Goal: Task Accomplishment & Management: Use online tool/utility

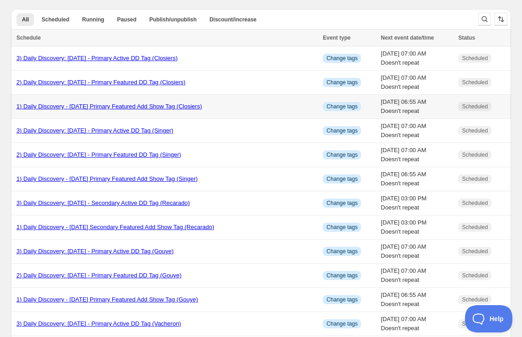
click at [140, 104] on link "1) Daily Discovery - [DATE] Primary Featured Add Show Tag (Closiers)" at bounding box center [108, 106] width 185 height 7
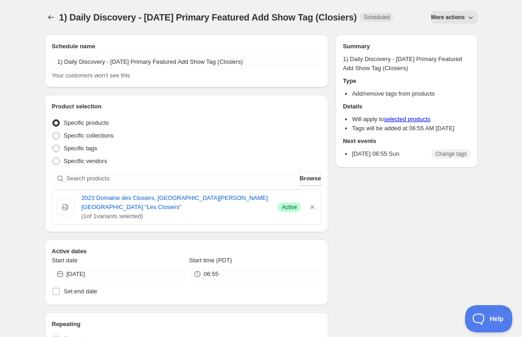
click at [451, 16] on span "More actions" at bounding box center [448, 17] width 34 height 7
click at [450, 33] on span "Duplicate" at bounding box center [454, 36] width 25 height 7
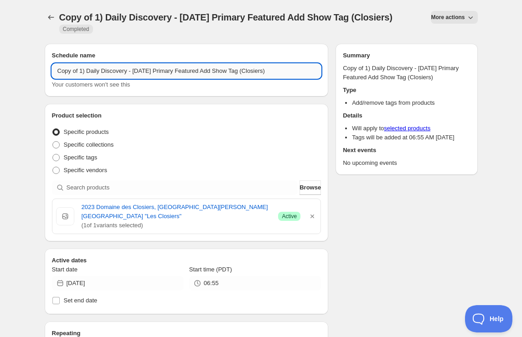
click at [81, 78] on input "Copy of 1) Daily Discovery - [DATE] Primary Featured Add Show Tag (Closiers)" at bounding box center [186, 71] width 269 height 15
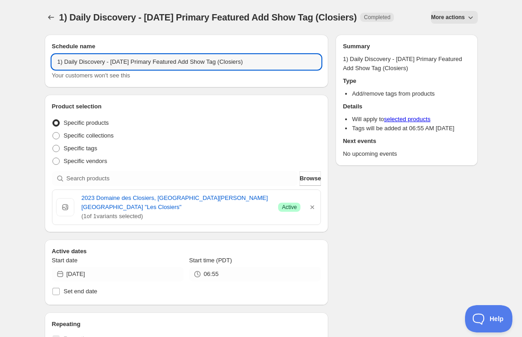
drag, startPoint x: 140, startPoint y: 70, endPoint x: 139, endPoint y: 79, distance: 9.6
click at [139, 69] on input "1) Daily Discovery - August 31 2025 Primary Featured Add Show Tag (Closiers)" at bounding box center [186, 62] width 269 height 15
drag, startPoint x: 263, startPoint y: 64, endPoint x: 261, endPoint y: 69, distance: 5.5
click at [263, 64] on input "1) Daily Discovery - Sep 3 2025 Primary Featured Add Show Tag (Closiers)" at bounding box center [186, 62] width 269 height 15
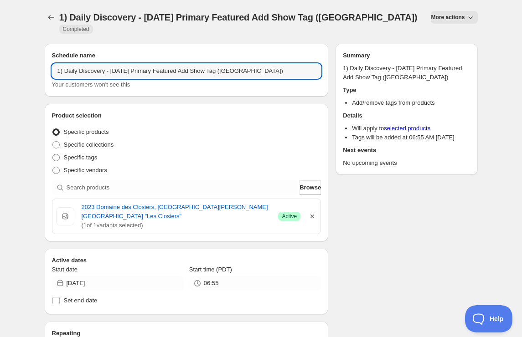
type input "1) Daily Discovery - Sep 3 2025 Primary Featured Add Show Tag (Bolsignano)"
click at [313, 215] on icon "button" at bounding box center [312, 217] width 4 height 4
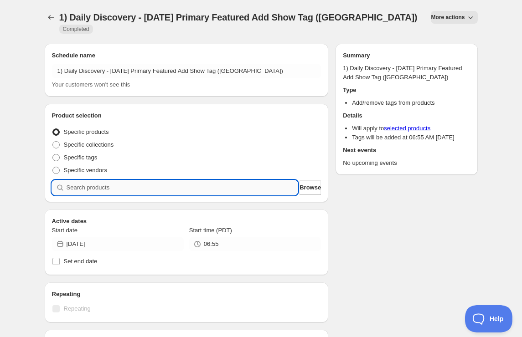
click at [250, 187] on input "search" at bounding box center [182, 187] width 231 height 15
paste input "SOMM2509-BOLS19BRUN-750"
type input "SOMM2509-BOLS19BRUN-750"
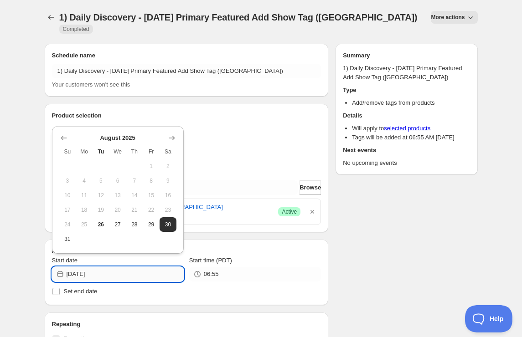
click at [164, 274] on input "2025-08-31" at bounding box center [125, 274] width 117 height 15
click at [171, 138] on icon "Show next month, September 2025" at bounding box center [171, 137] width 9 height 9
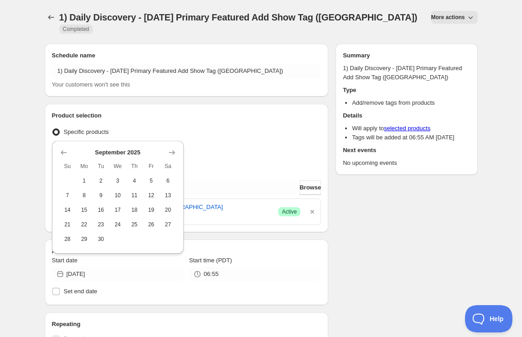
click at [121, 178] on span "3" at bounding box center [118, 180] width 10 height 7
type input "2025-09-03"
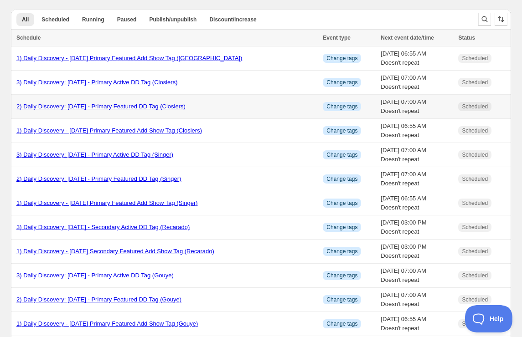
click at [90, 105] on link "2) Daily Discovery: August 31 2025 - Primary Featured DD Tag (Closiers)" at bounding box center [100, 106] width 169 height 7
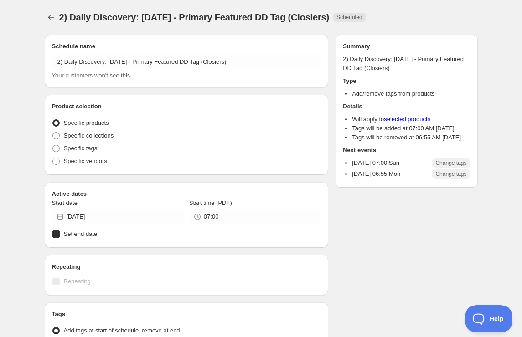
radio input "true"
checkbox input "true"
radio input "true"
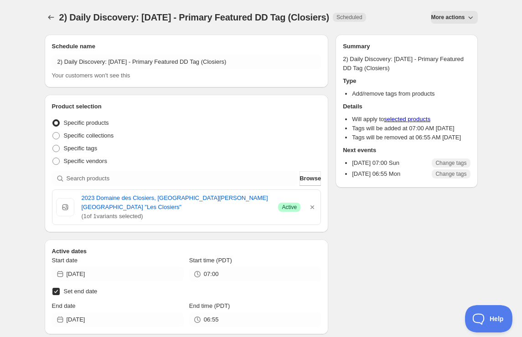
click at [434, 18] on span "More actions" at bounding box center [448, 17] width 34 height 7
click at [436, 34] on icon "Secondary action label" at bounding box center [434, 36] width 6 height 6
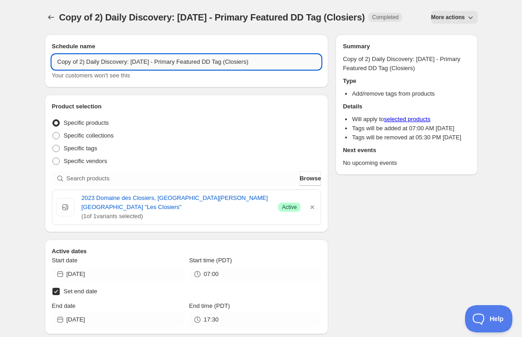
click at [154, 69] on input "Copy of 2) Daily Discovery: August 31 2025 - Primary Featured DD Tag (Closiers)" at bounding box center [186, 62] width 269 height 15
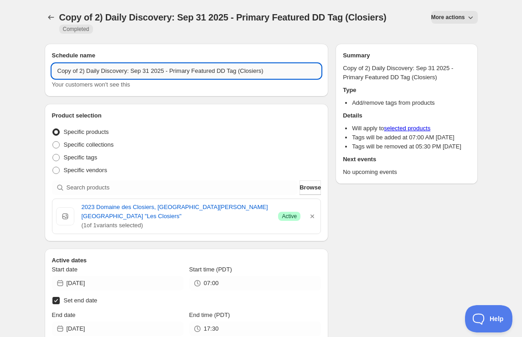
click at [154, 72] on input "Copy of 2) Daily Discovery: Sep 31 2025 - Primary Featured DD Tag (Closiers)" at bounding box center [186, 71] width 269 height 15
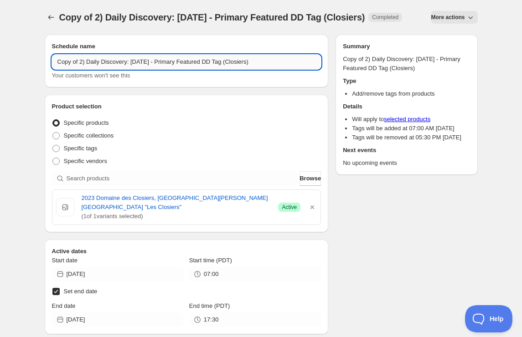
click at [81, 62] on input "Copy of 2) Daily Discovery: Sep 3 2025 - Primary Featured DD Tag (Closiers)" at bounding box center [186, 62] width 269 height 15
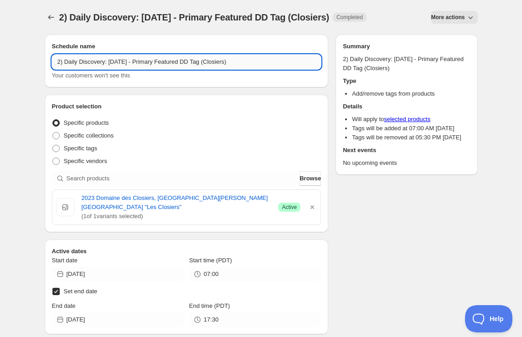
drag, startPoint x: 245, startPoint y: 62, endPoint x: 245, endPoint y: 67, distance: 5.5
click at [245, 62] on input "2) Daily Discovery: Sep 3 2025 - Primary Featured DD Tag (Closiers)" at bounding box center [186, 62] width 269 height 15
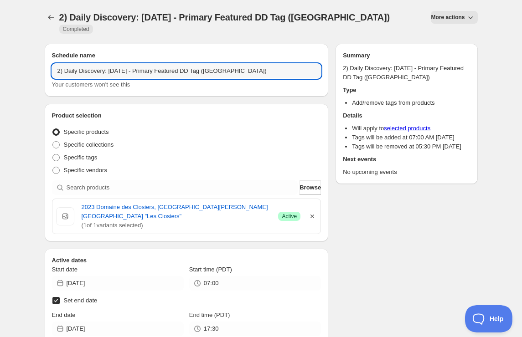
type input "2) Daily Discovery: Sep 3 2025 - Primary Featured DD Tag (Bolsignano)"
click at [314, 212] on icon "button" at bounding box center [312, 216] width 9 height 9
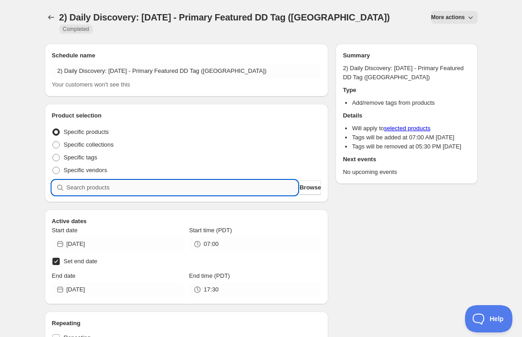
click at [257, 180] on input "search" at bounding box center [182, 187] width 231 height 15
paste input "SOMM2509-BOLS19BRUN-750"
type input "SOMM2509-BOLS19BRUN-750"
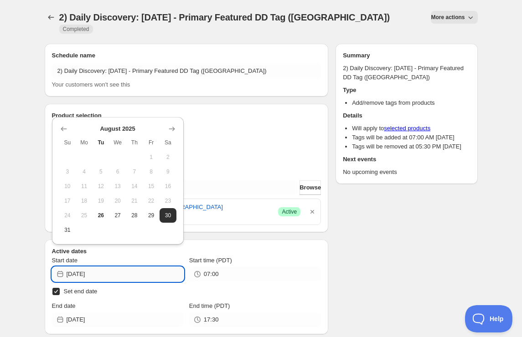
click at [164, 267] on input "2025-08-31" at bounding box center [125, 274] width 117 height 15
click at [172, 129] on icon "Show next month, September 2025" at bounding box center [171, 128] width 9 height 9
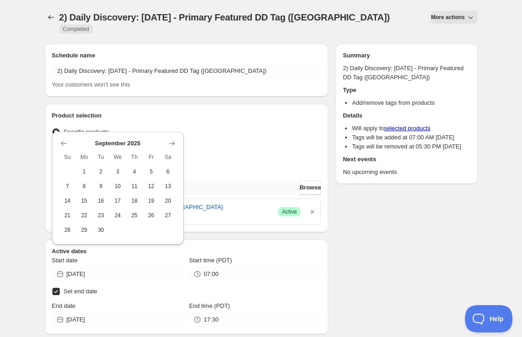
click at [117, 174] on span "3" at bounding box center [118, 171] width 10 height 7
type input "2025-09-03"
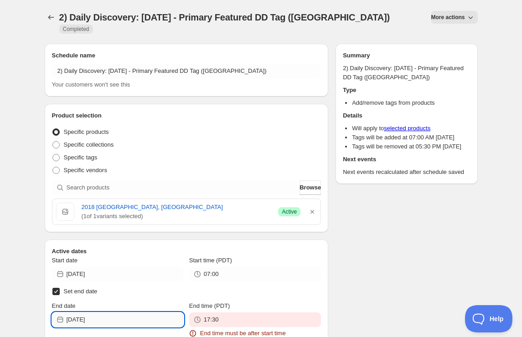
click at [146, 313] on input "2025-08-26" at bounding box center [125, 320] width 117 height 15
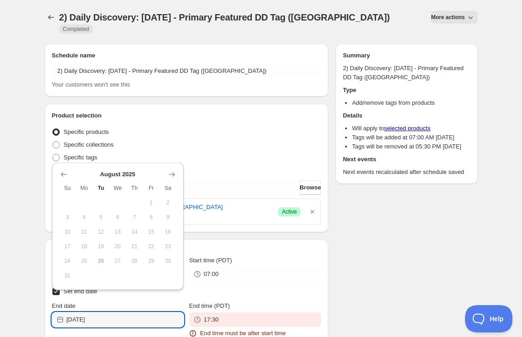
scroll to position [1, 0]
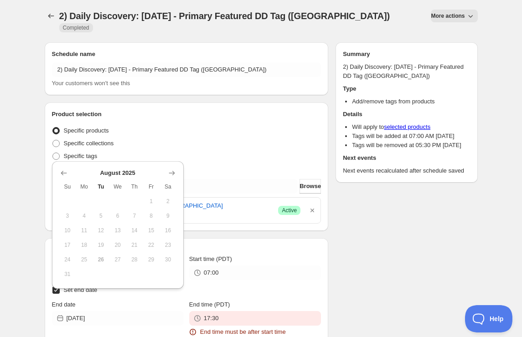
click at [172, 176] on icon "Show next month, September 2025" at bounding box center [171, 173] width 9 height 9
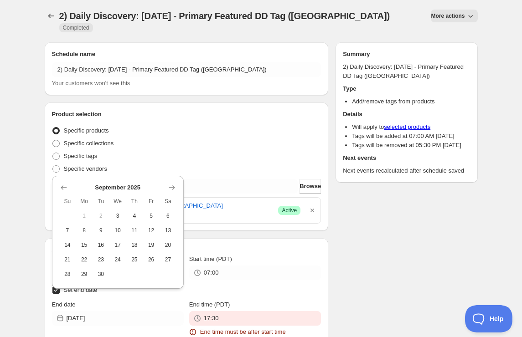
click at [132, 218] on span "4" at bounding box center [135, 215] width 10 height 7
type input "2025-09-04"
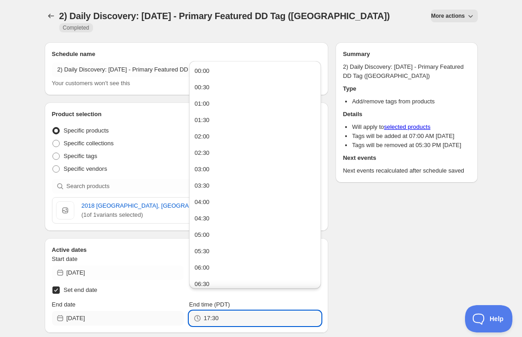
drag, startPoint x: 229, startPoint y: 308, endPoint x: 122, endPoint y: 305, distance: 107.1
click at [122, 305] on div "End date 2025-09-04 End time (PDT) 17:30" at bounding box center [186, 313] width 269 height 26
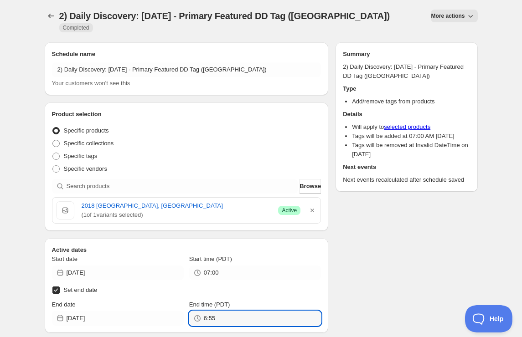
type input "06:55"
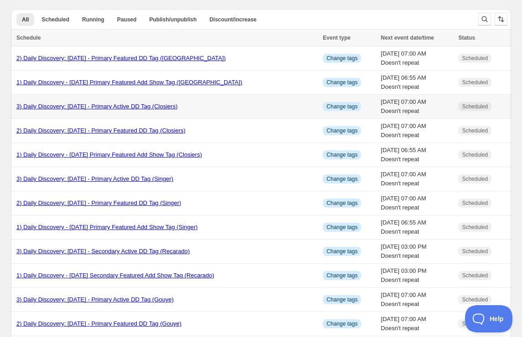
click at [130, 106] on link "3) Daily Discovery: August 31 2025 - Primary Active DD Tag (Closiers)" at bounding box center [96, 106] width 161 height 7
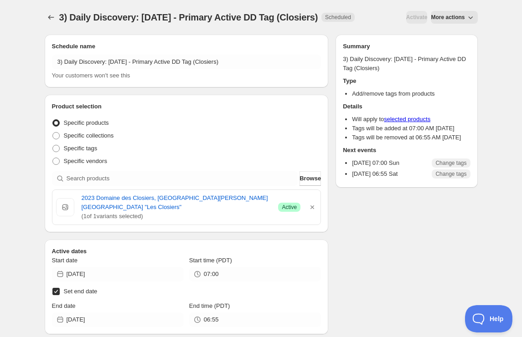
click at [455, 21] on span "More actions" at bounding box center [448, 17] width 34 height 7
click at [447, 53] on span "Duplicate" at bounding box center [454, 52] width 25 height 7
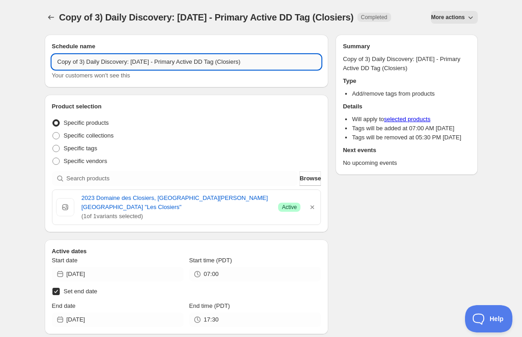
click at [81, 69] on input "Copy of 3) Daily Discovery: August 31 2025 - Primary Active DD Tag (Closiers)" at bounding box center [186, 62] width 269 height 15
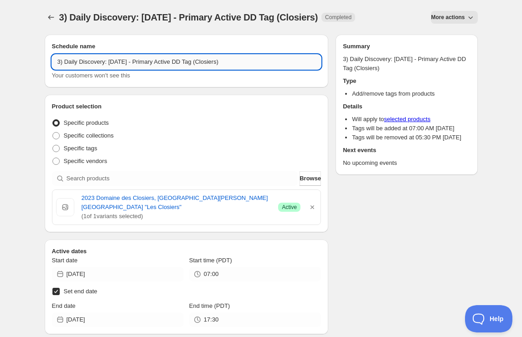
drag, startPoint x: 139, startPoint y: 60, endPoint x: 138, endPoint y: 67, distance: 6.8
click at [139, 62] on input "3) Daily Discovery: August 31 2025 - Primary Active DD Tag (Closiers)" at bounding box center [186, 62] width 269 height 15
click at [131, 63] on input "3) Daily Discovery: August 3 2025 - Primary Active DD Tag (Closiers)" at bounding box center [186, 62] width 269 height 15
click at [238, 60] on input "3) Daily Discovery: Sep 3 2025 - Primary Active DD Tag (Closiers)" at bounding box center [186, 62] width 269 height 15
type input "3) Daily Discovery: Sep 3 2025 - Primary Active DD Tag (Bolsignano)"
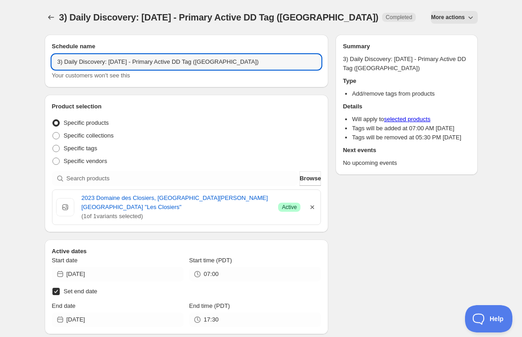
click at [313, 205] on icon "button" at bounding box center [312, 207] width 4 height 4
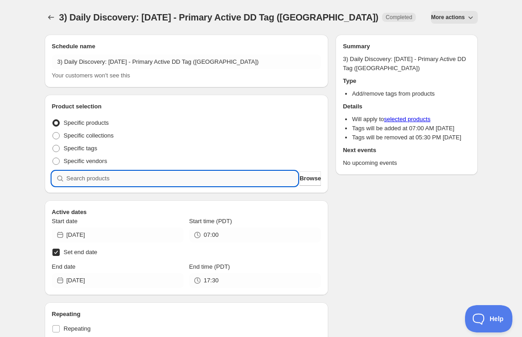
click at [210, 179] on input "search" at bounding box center [182, 178] width 231 height 15
paste input "SOMM2509-BOLS19BRUN-750"
type input "SOMM2509-BOLS19BRUN-750"
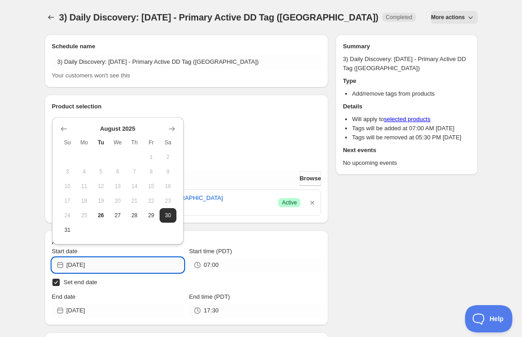
click at [167, 267] on input "2025-08-31" at bounding box center [125, 265] width 117 height 15
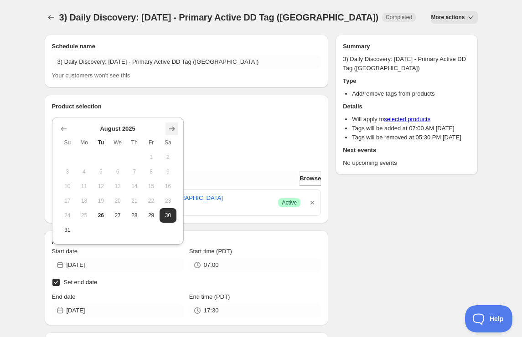
click at [172, 133] on icon "Show next month, September 2025" at bounding box center [171, 128] width 9 height 9
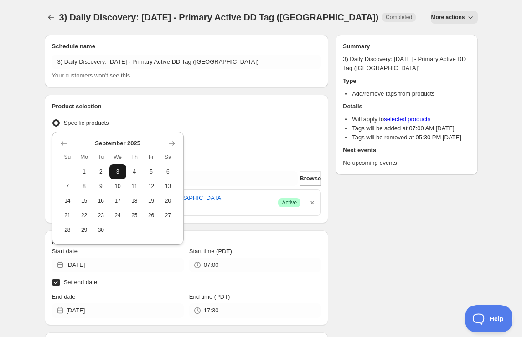
click at [118, 174] on span "3" at bounding box center [118, 171] width 10 height 7
type input "2025-09-03"
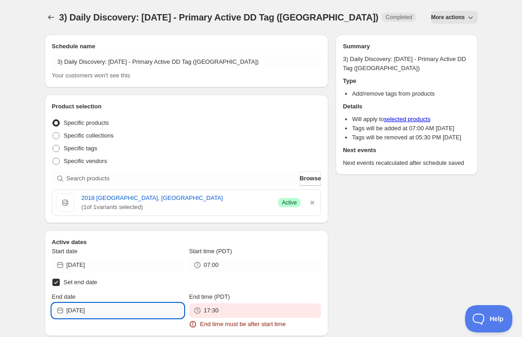
click at [146, 313] on input "2025-08-26" at bounding box center [125, 310] width 117 height 15
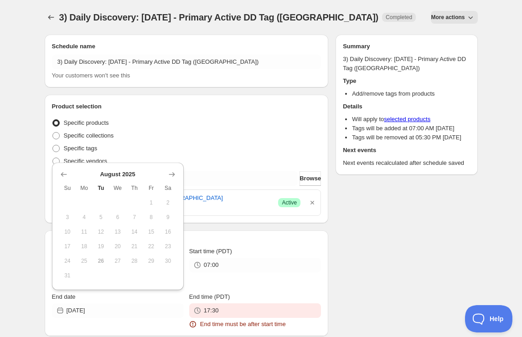
click at [169, 177] on icon "Show next month, September 2025" at bounding box center [171, 174] width 9 height 9
click at [103, 244] on span "16" at bounding box center [101, 246] width 10 height 7
type input "2025-09-16"
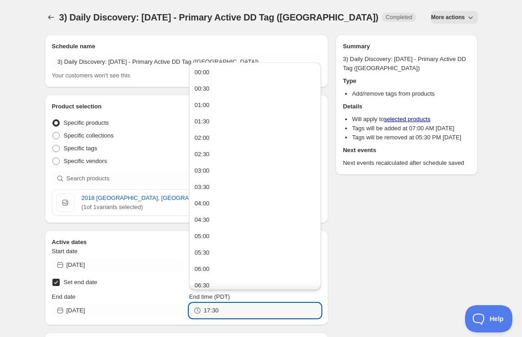
drag, startPoint x: 221, startPoint y: 312, endPoint x: 124, endPoint y: 300, distance: 97.8
click at [124, 300] on div "End date 2025-09-16 End time (PDT) 17:30" at bounding box center [186, 306] width 269 height 26
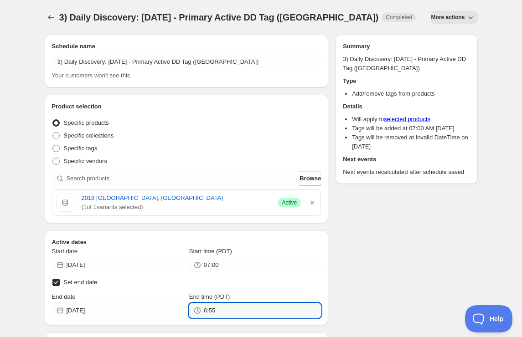
type input "06:55"
